Goal: Find contact information: Find contact information

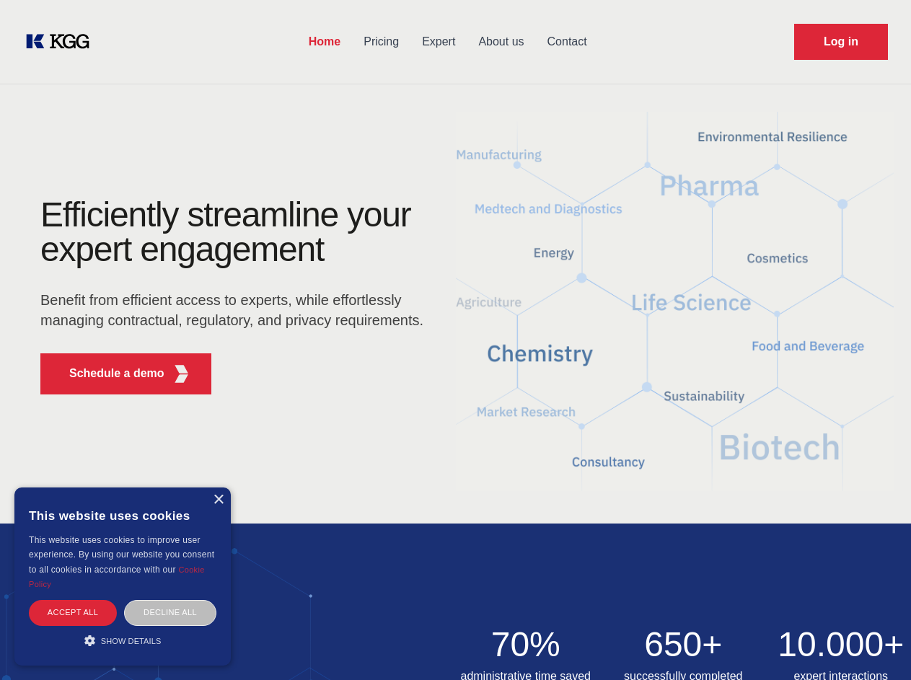
click at [455, 340] on div "Efficiently streamline your expert engagement Benefit from efficient access to …" at bounding box center [236, 302] width 438 height 208
click at [108, 373] on p "Schedule a demo" at bounding box center [116, 373] width 95 height 17
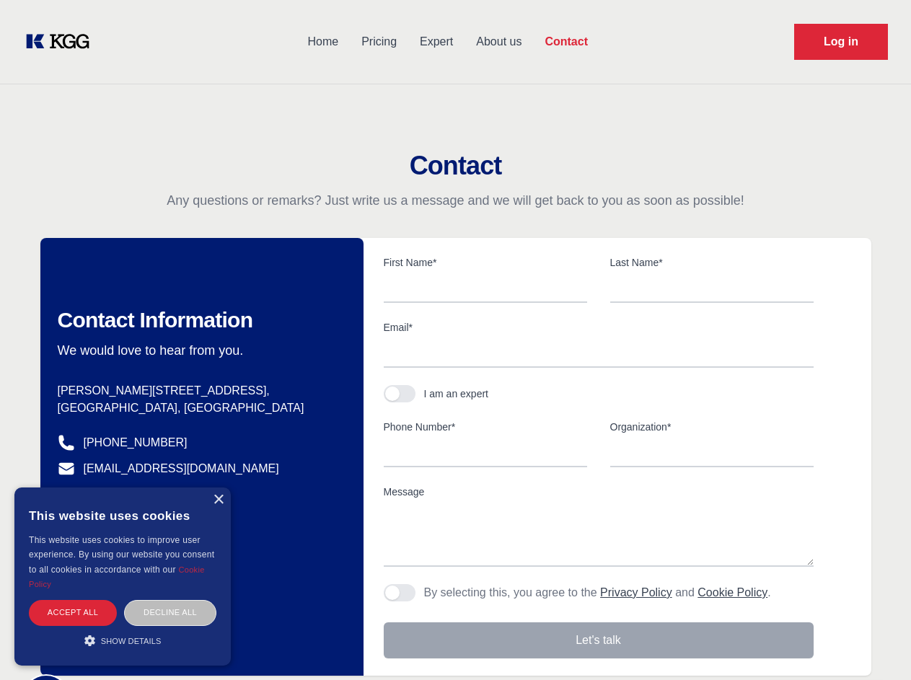
click at [218, 500] on div "× This website uses cookies This website uses cookies to improve user experienc…" at bounding box center [122, 576] width 216 height 178
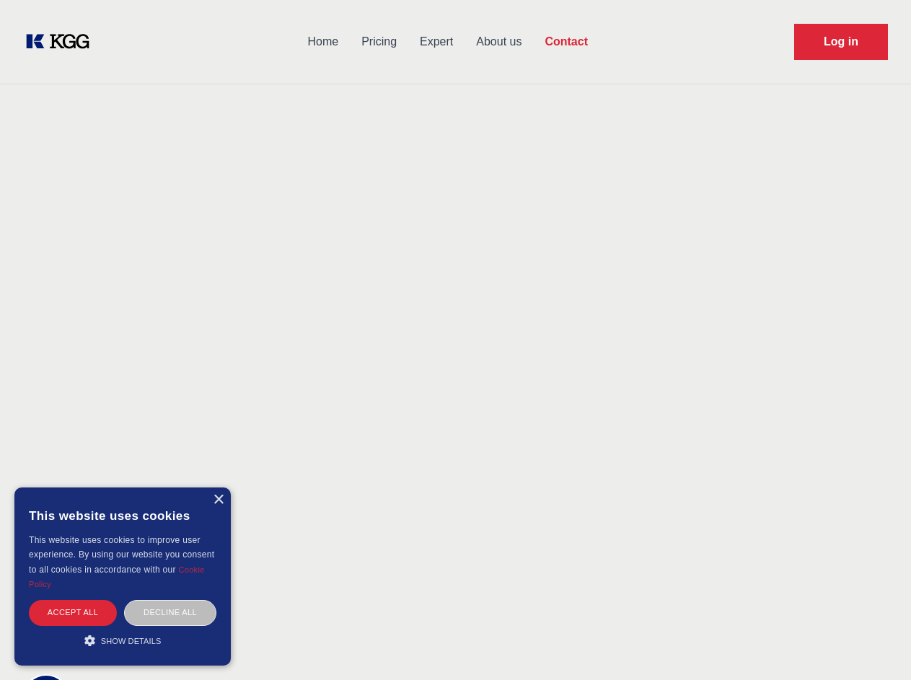
click at [73, 612] on div "Accept all" at bounding box center [73, 612] width 88 height 25
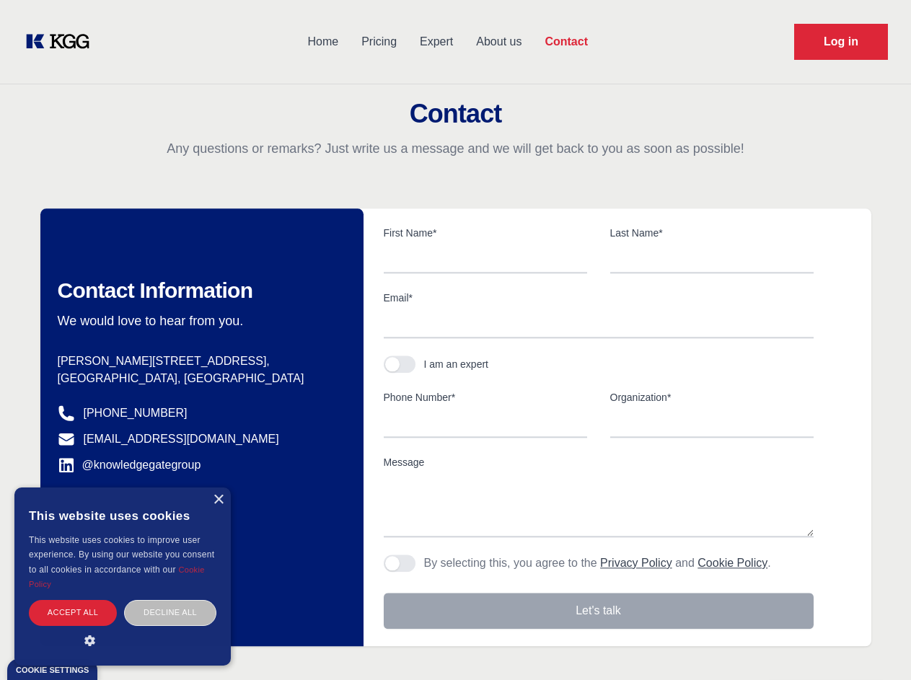
click at [170, 612] on body "Home Pricing Expert About us Contact Log in Contact Any questions or remarks? J…" at bounding box center [455, 634] width 911 height 1268
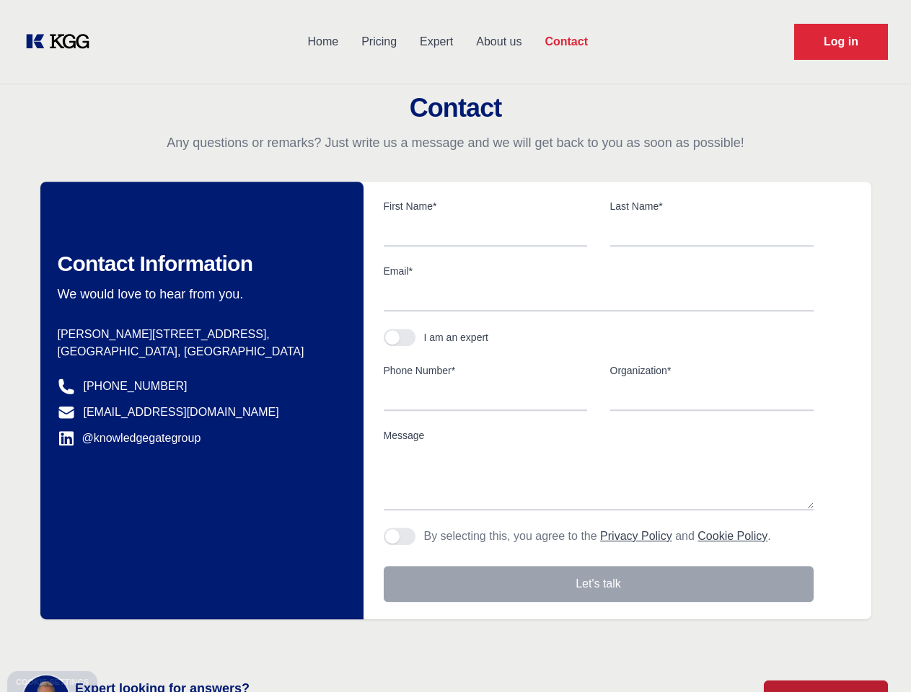
click at [123, 640] on main "Contact Any questions or remarks? Just write us a message and we will get back …" at bounding box center [455, 375] width 911 height 751
